Goal: Transaction & Acquisition: Book appointment/travel/reservation

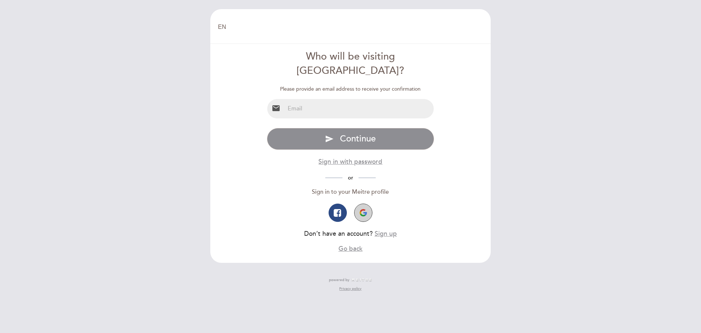
click at [364, 209] on img "button" at bounding box center [363, 212] width 7 height 7
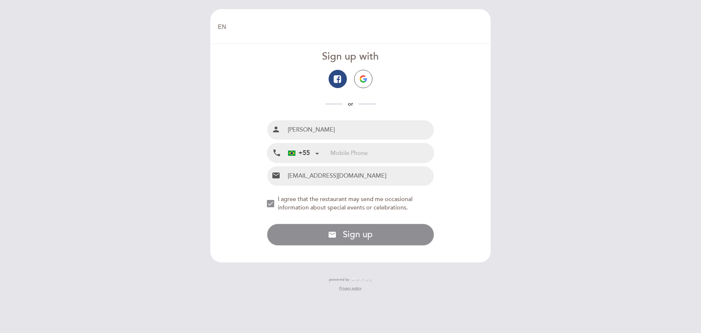
click at [359, 156] on input "tel" at bounding box center [381, 152] width 103 height 19
type input "11962363873"
click at [293, 204] on span "I agree that the restaurant may send me occasional information about special ev…" at bounding box center [345, 203] width 135 height 16
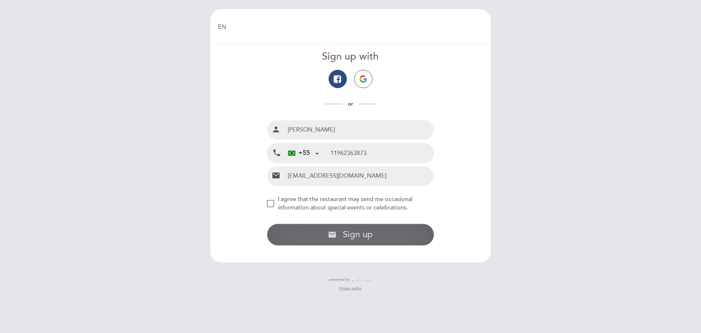
click at [342, 232] on button "email Sign up with email address Sign up" at bounding box center [351, 234] width 168 height 22
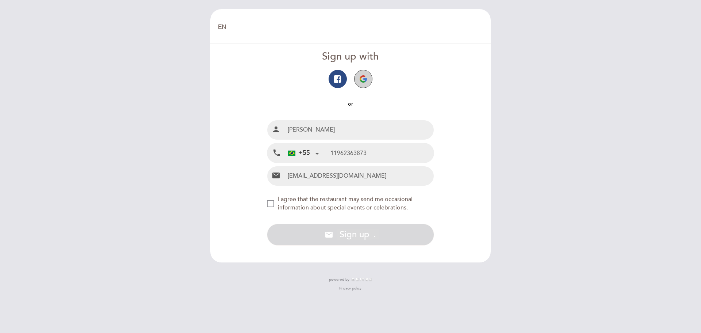
click at [358, 77] on button "button" at bounding box center [363, 79] width 18 height 18
